Goal: Navigation & Orientation: Find specific page/section

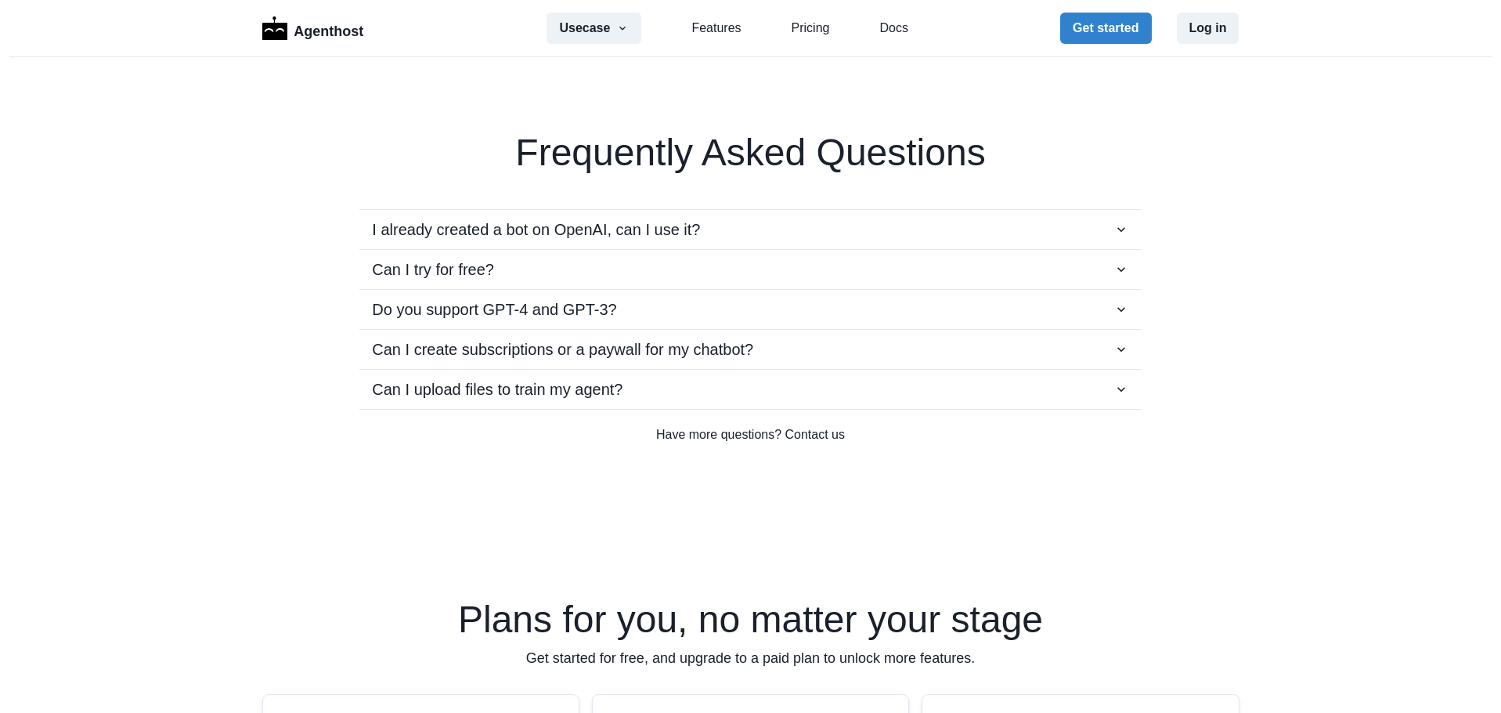
scroll to position [2741, 0]
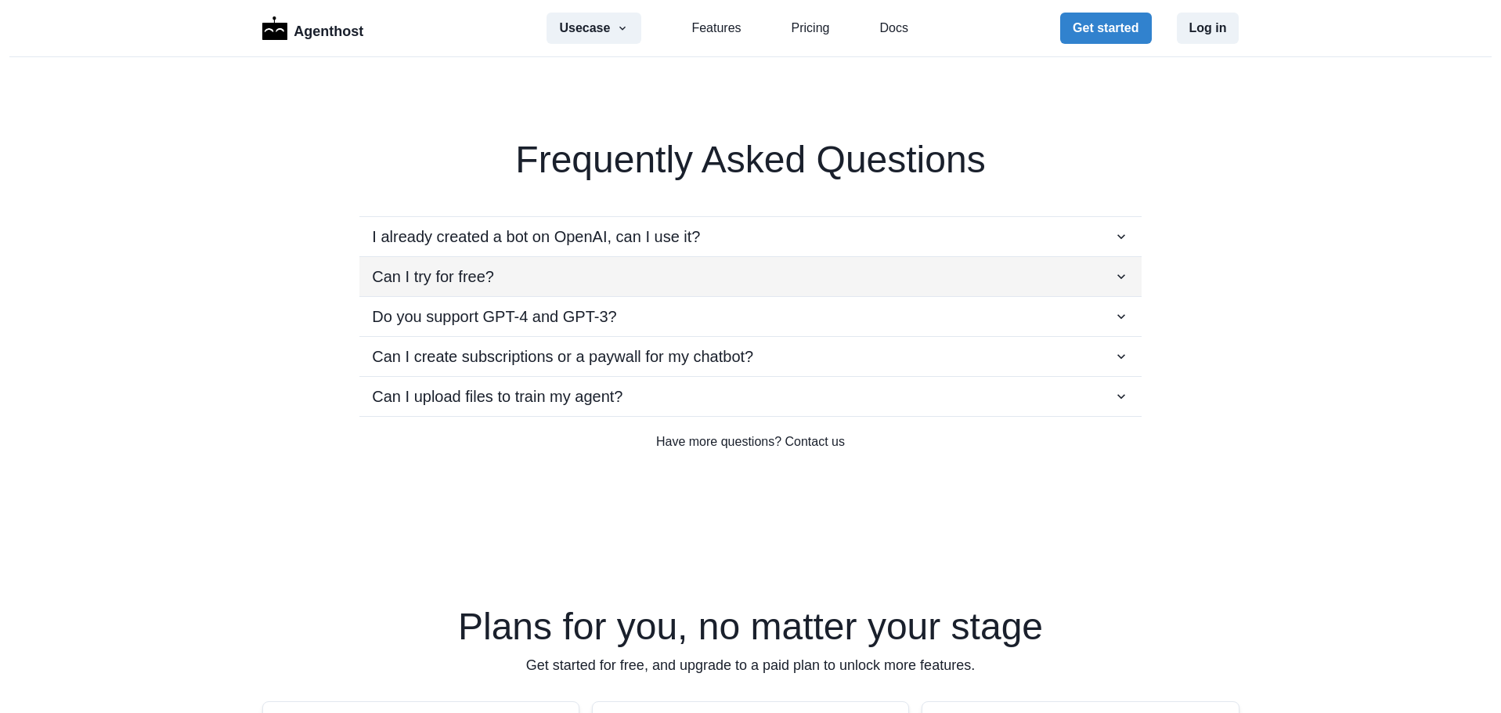
click at [554, 289] on button "Can I try for free?" at bounding box center [751, 276] width 782 height 39
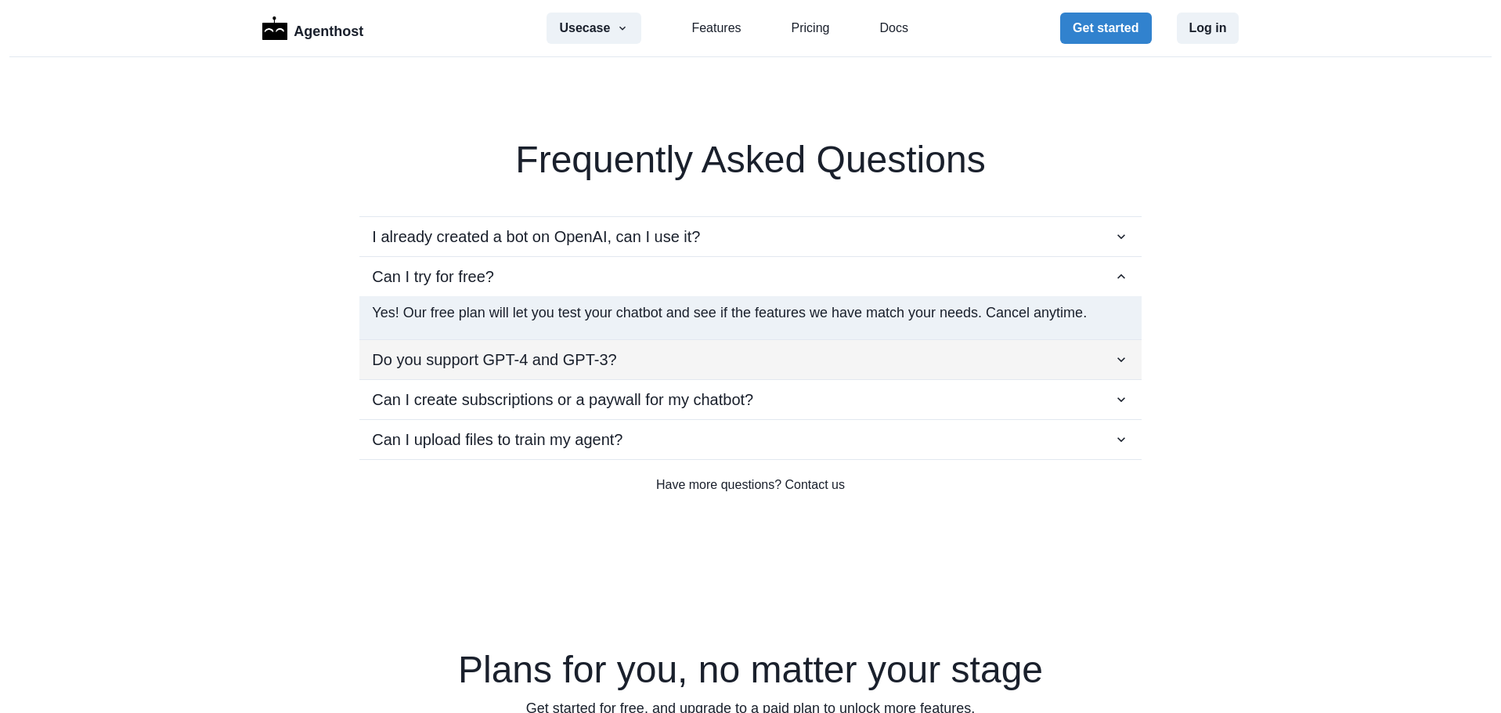
click at [574, 354] on p "Do you support GPT-4 and GPT-3?" at bounding box center [494, 359] width 244 height 23
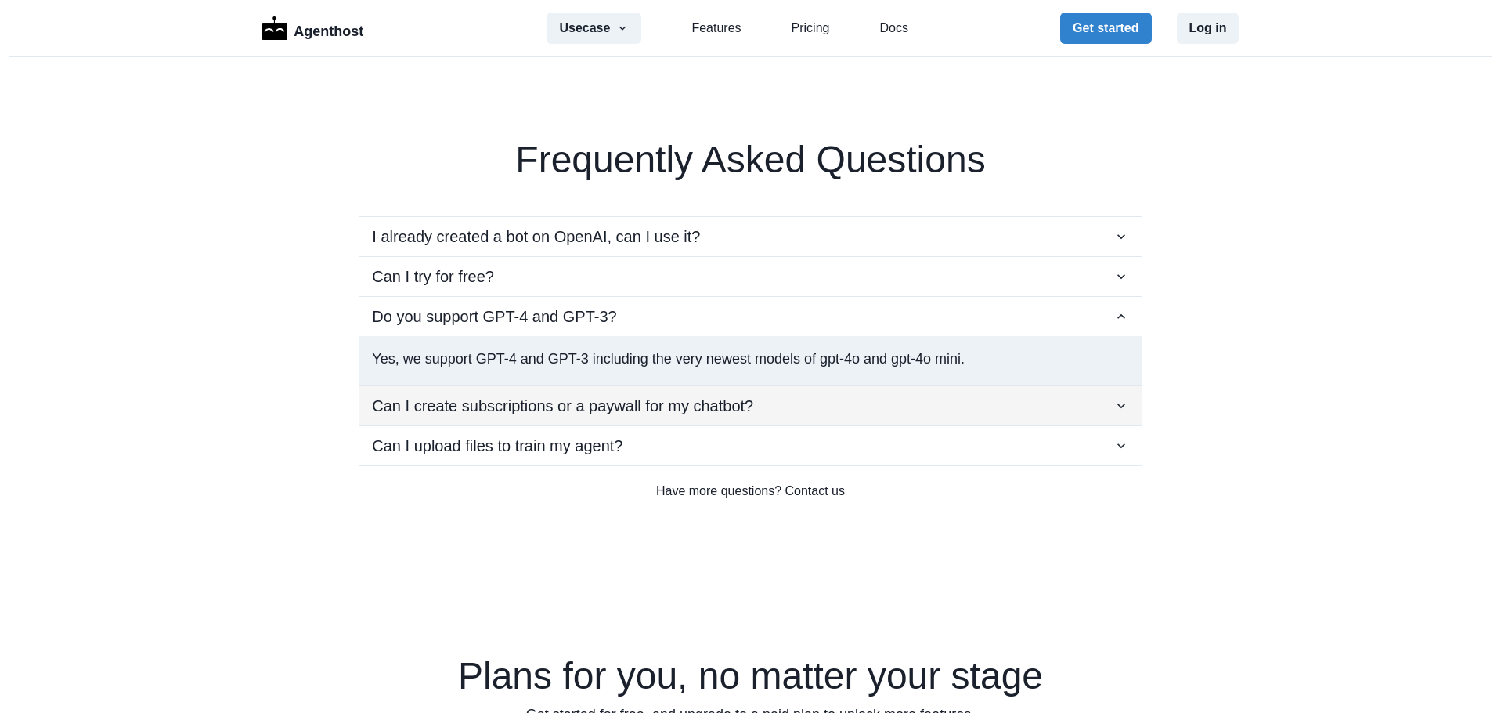
click at [626, 400] on p "Can I create subscriptions or a paywall for my chatbot?" at bounding box center [562, 405] width 381 height 23
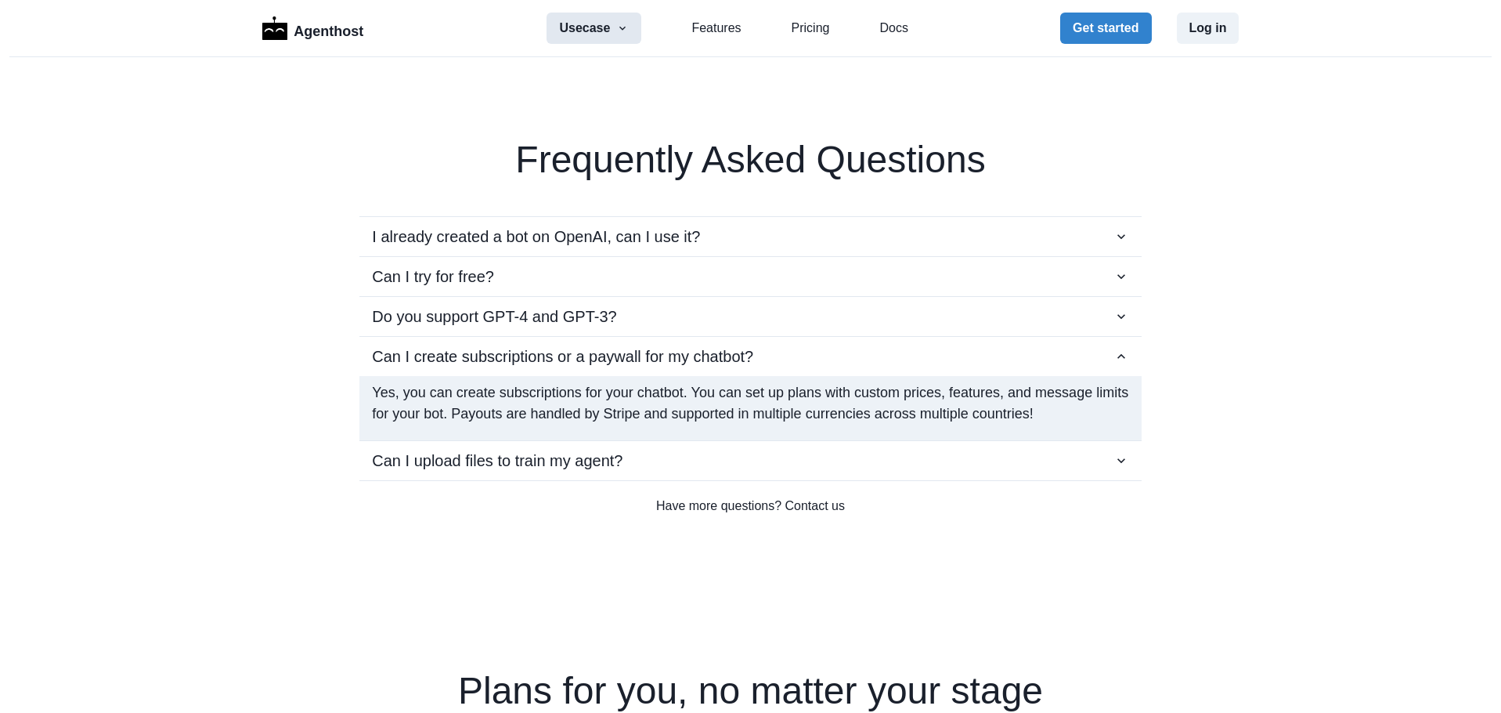
click at [594, 34] on button "Usecase" at bounding box center [594, 28] width 95 height 31
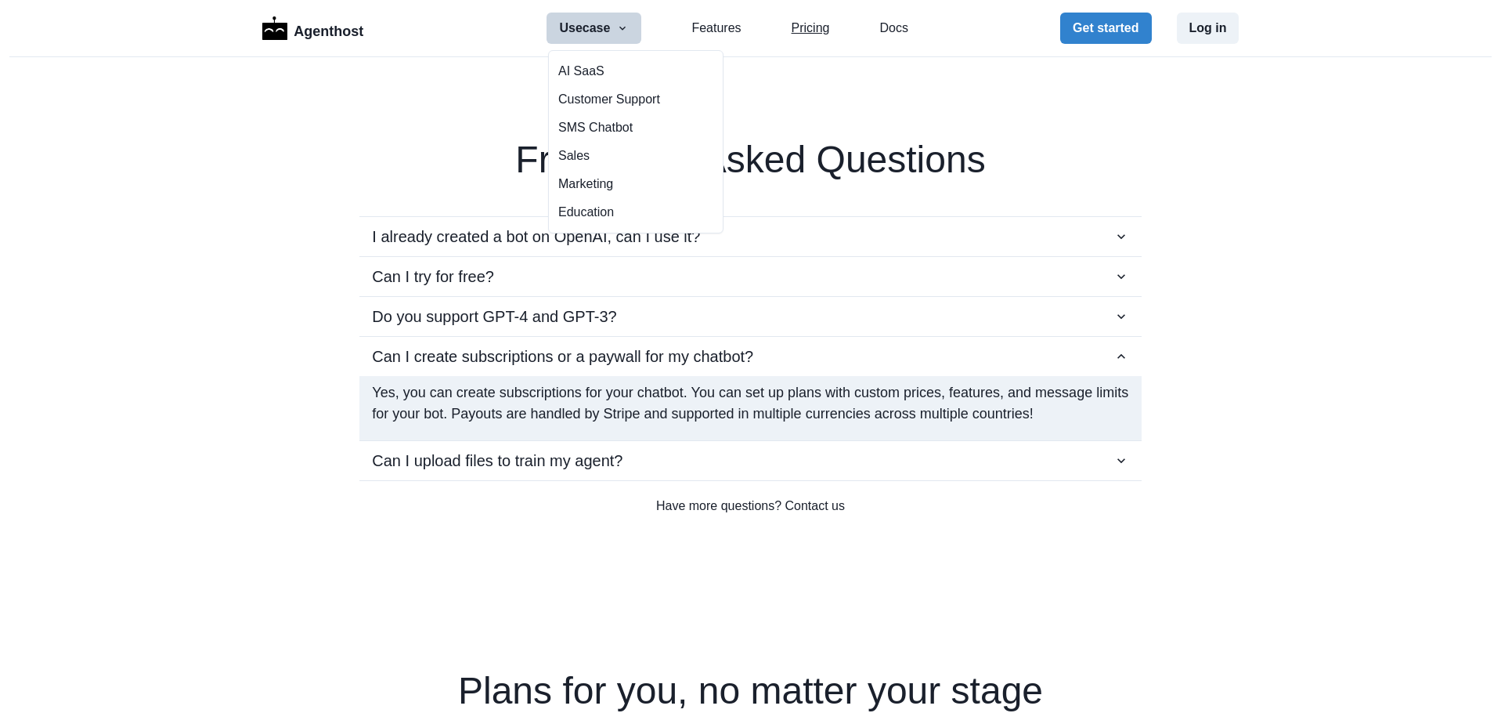
click at [814, 23] on link "Pricing" at bounding box center [811, 28] width 38 height 19
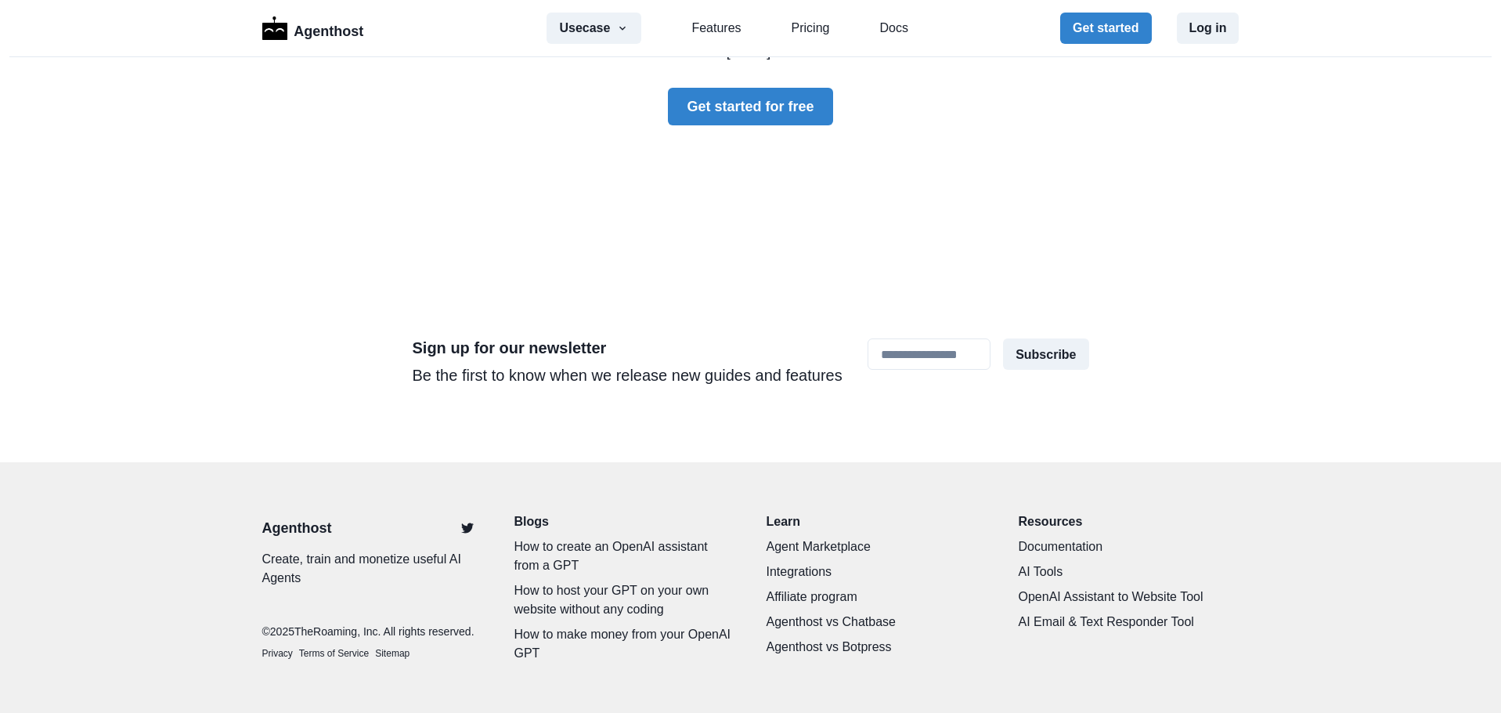
scroll to position [4765, 0]
click at [1184, 587] on link "OpenAI Assistant to Website Tool" at bounding box center [1129, 596] width 221 height 19
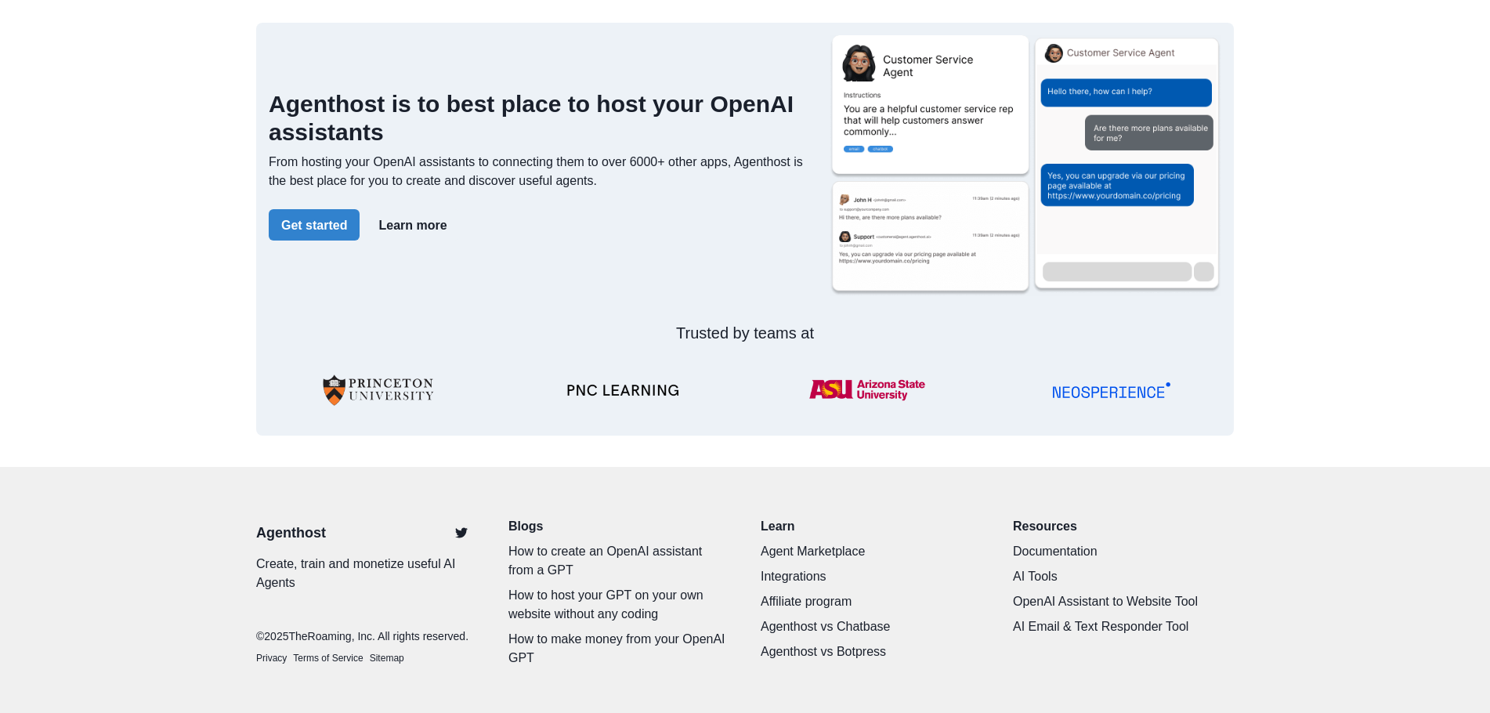
scroll to position [579, 0]
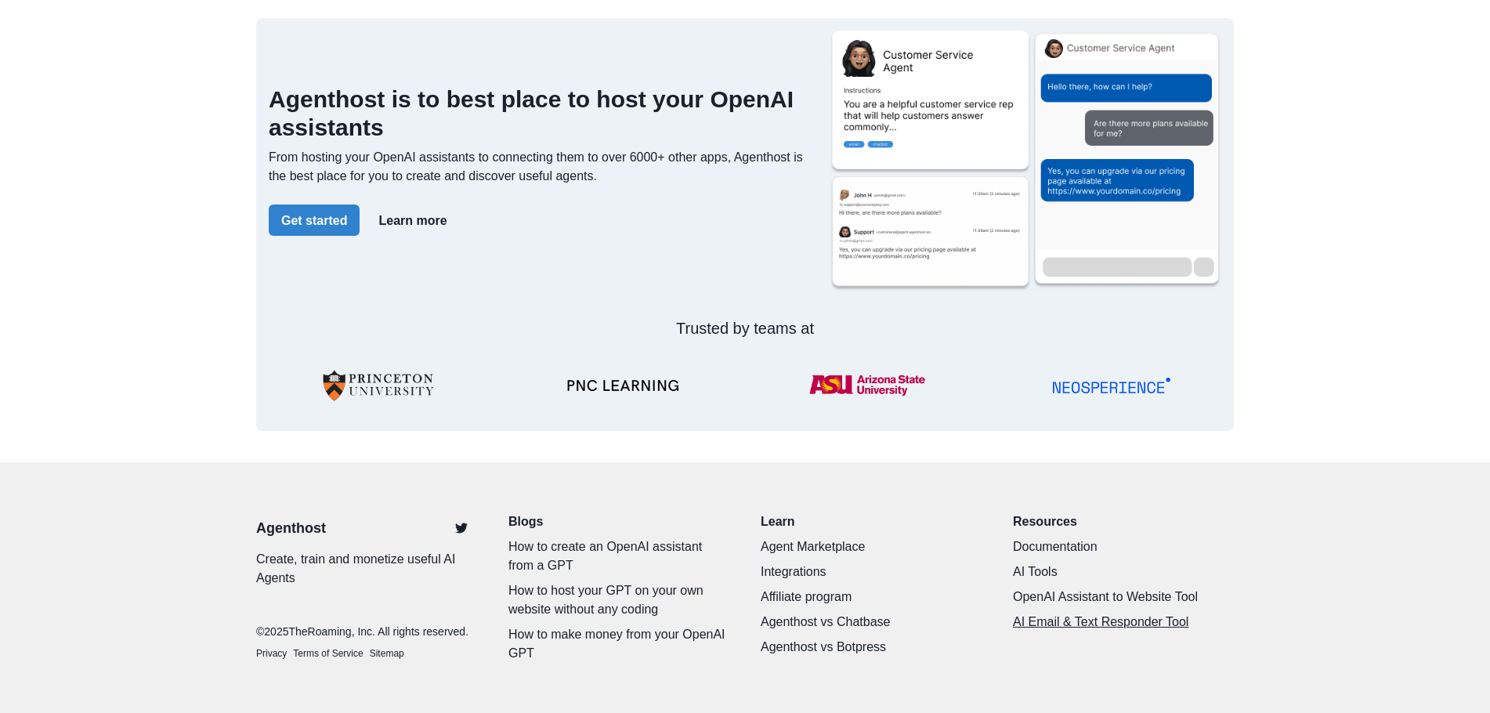
click at [1158, 624] on link "AI Email & Text Responder Tool" at bounding box center [1123, 622] width 221 height 19
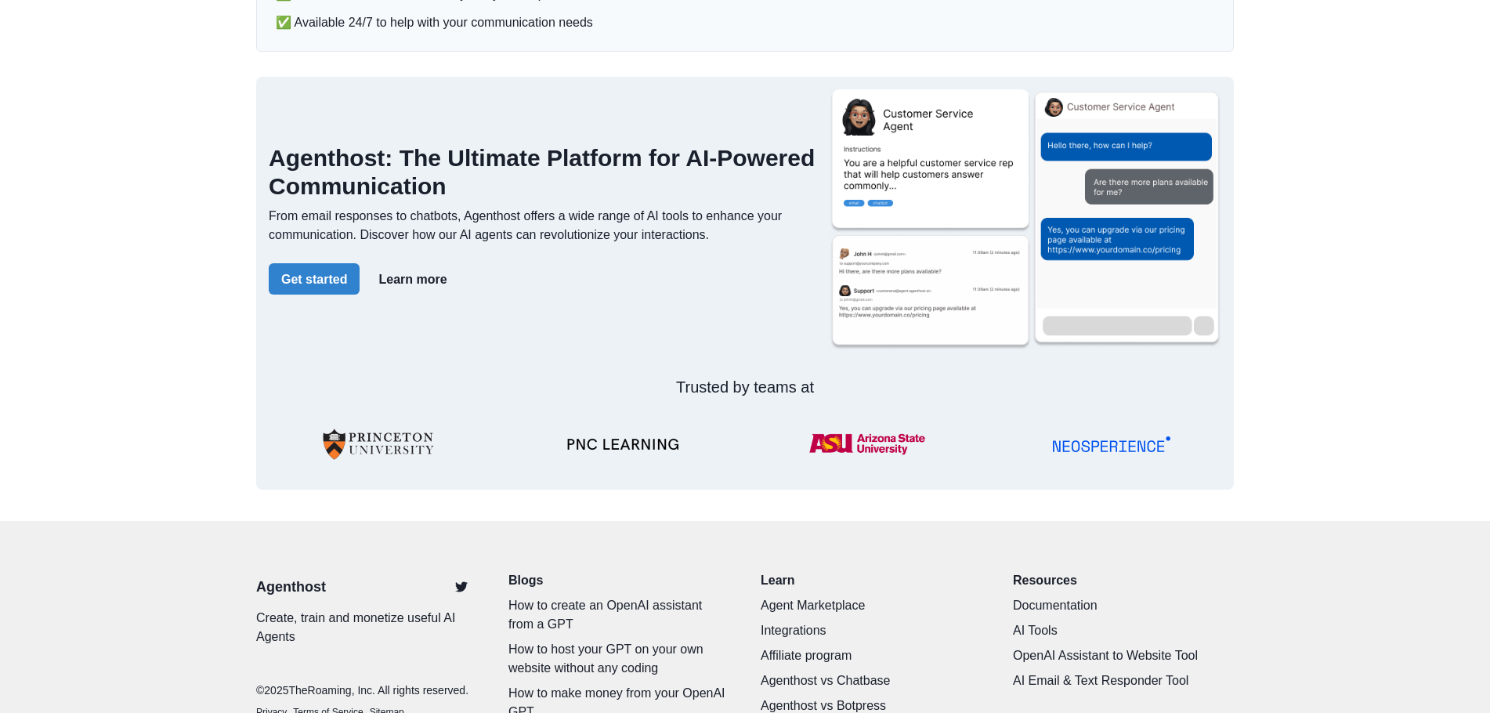
scroll to position [699, 0]
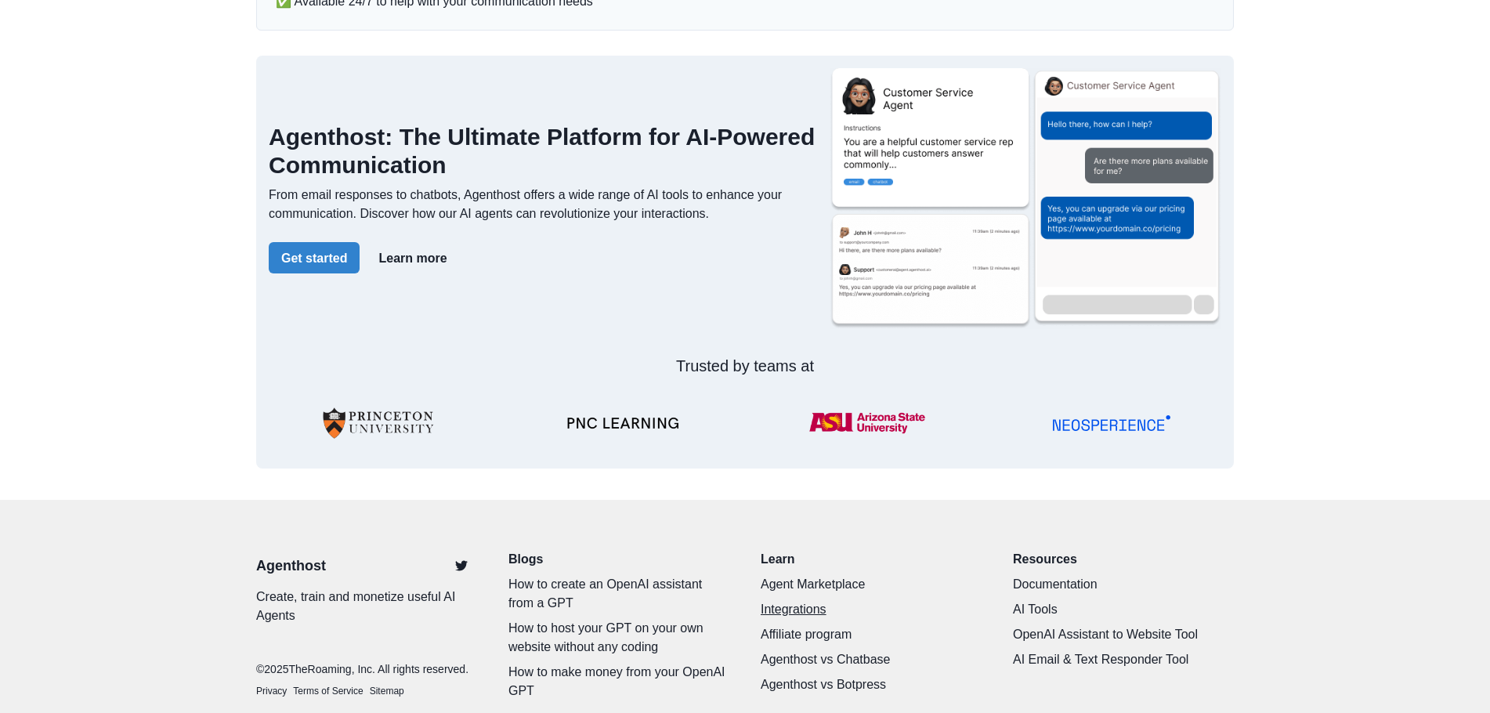
click at [800, 600] on link "Integrations" at bounding box center [871, 609] width 221 height 19
